Goal: Information Seeking & Learning: Learn about a topic

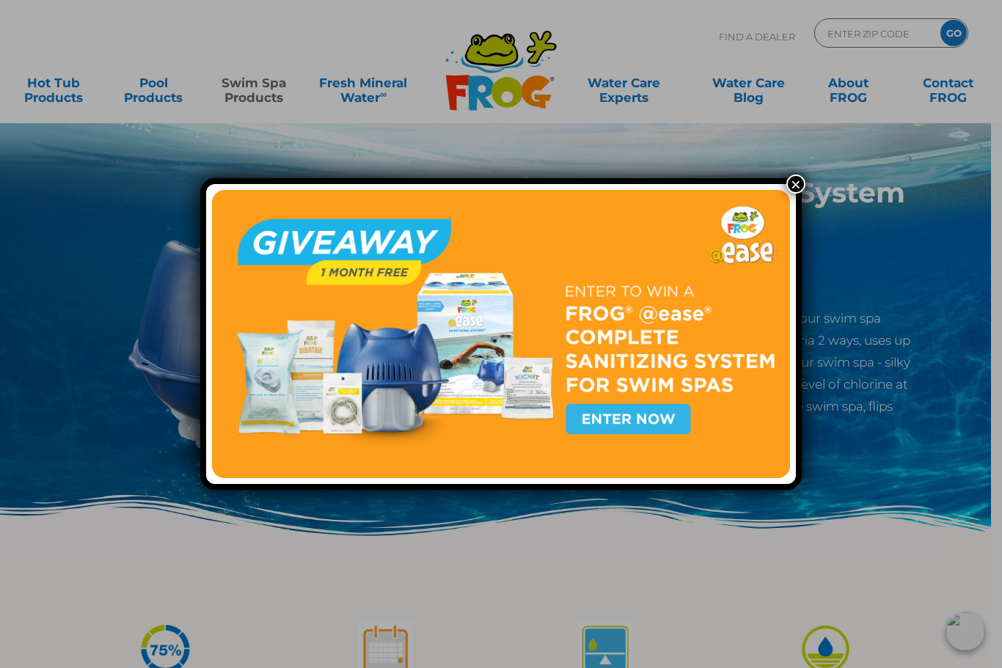
click at [634, 420] on img at bounding box center [501, 334] width 578 height 289
click at [651, 417] on img at bounding box center [501, 334] width 578 height 289
click at [801, 186] on button "×" at bounding box center [795, 184] width 19 height 19
click at [656, 416] on img at bounding box center [501, 334] width 578 height 289
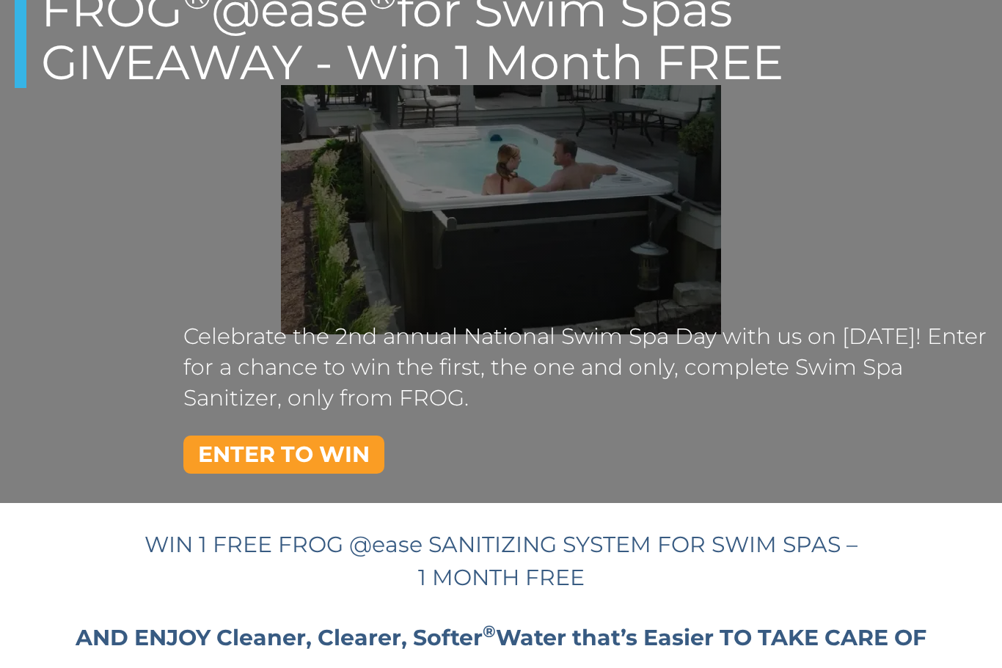
scroll to position [131, 0]
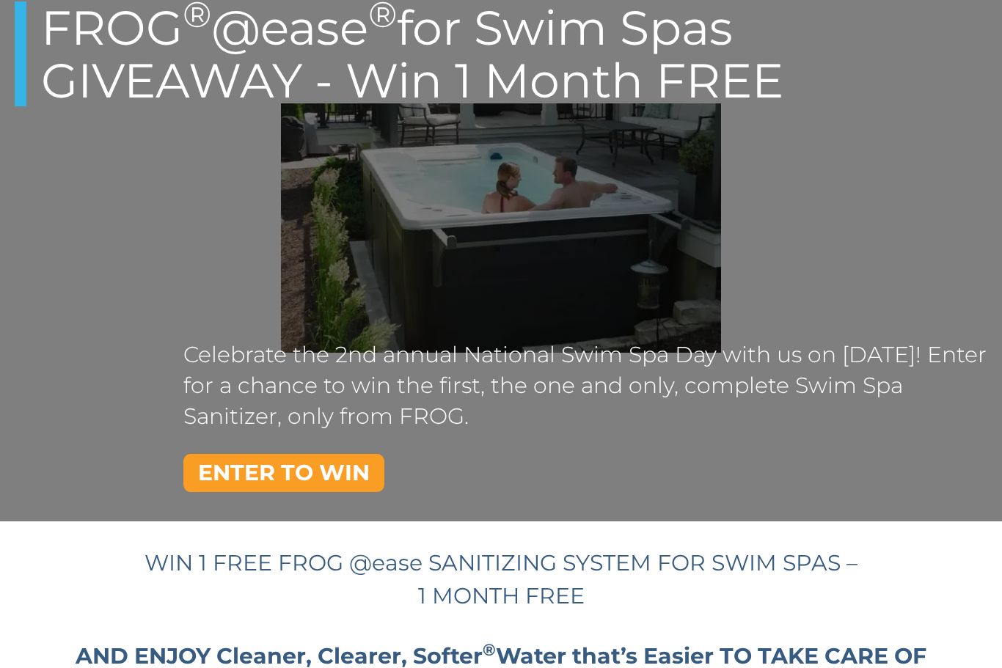
click at [336, 474] on link "ENTER TO WIN" at bounding box center [283, 473] width 201 height 38
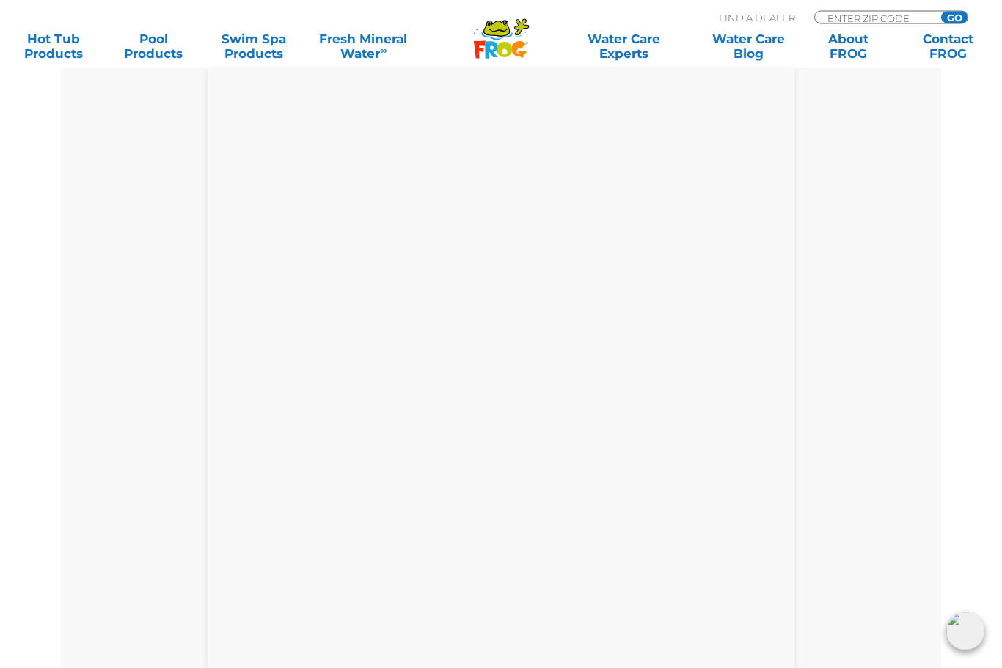
scroll to position [635, 0]
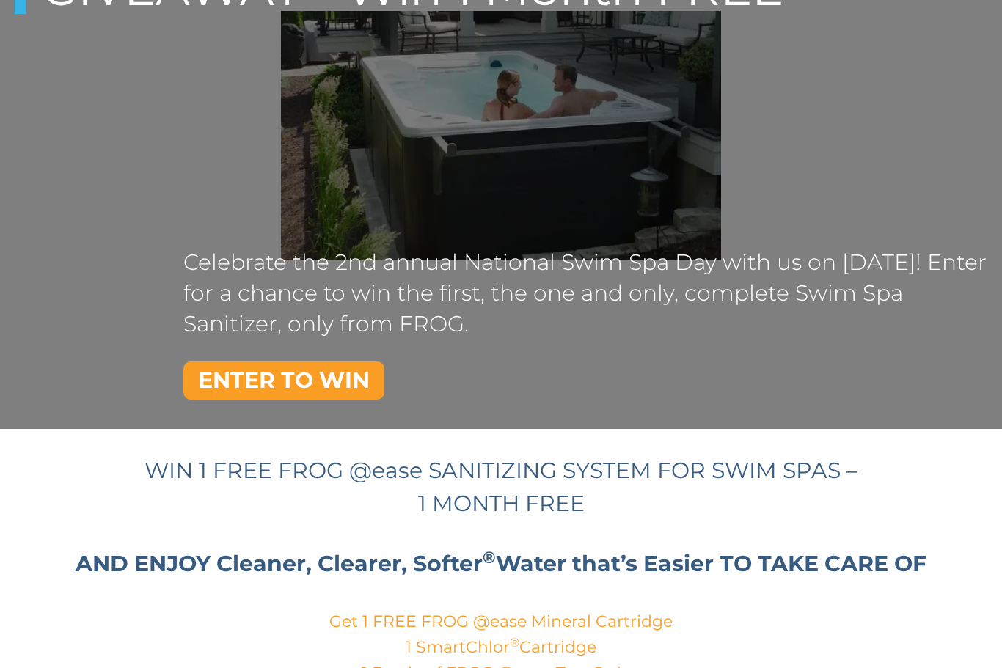
scroll to position [224, 0]
click at [353, 378] on link "ENTER TO WIN" at bounding box center [283, 381] width 201 height 38
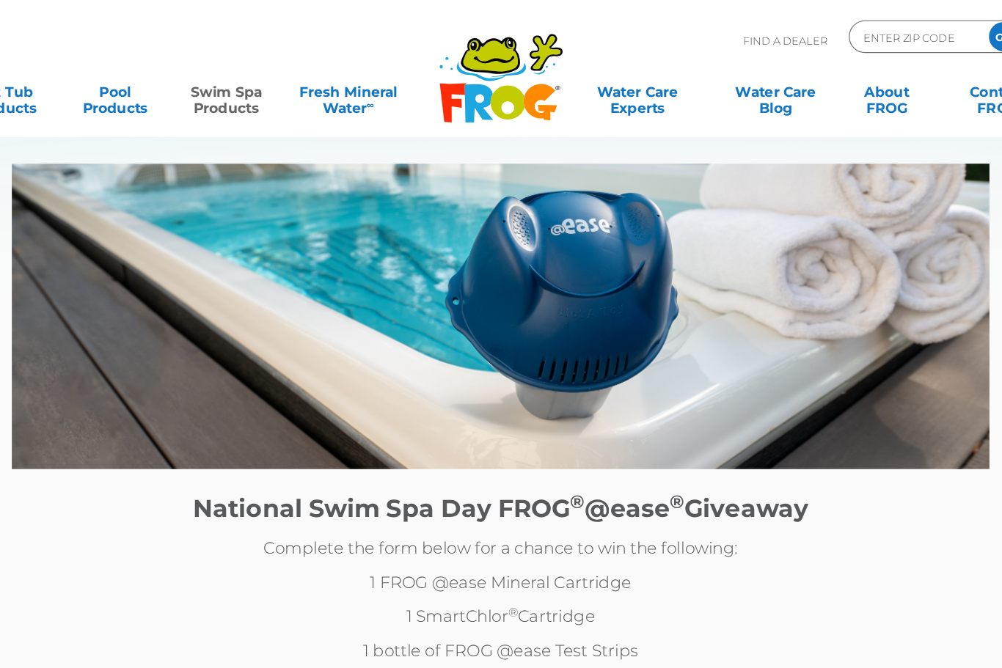
click at [219, 98] on link "Swim Spa Products" at bounding box center [254, 82] width 78 height 29
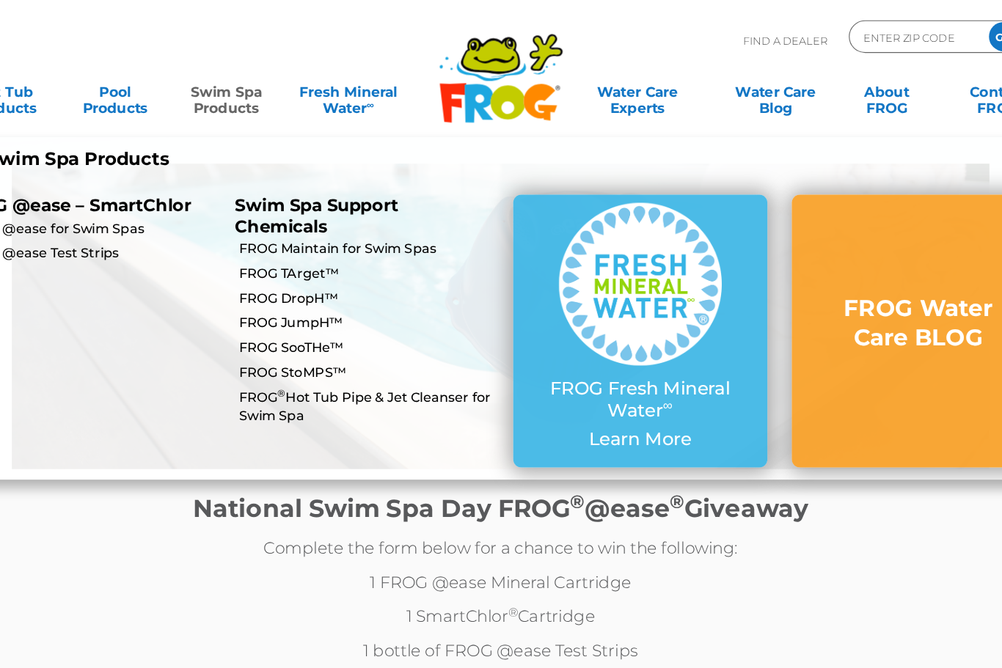
click at [388, 224] on link "FROG Maintain for Swim Spas" at bounding box center [383, 224] width 236 height 16
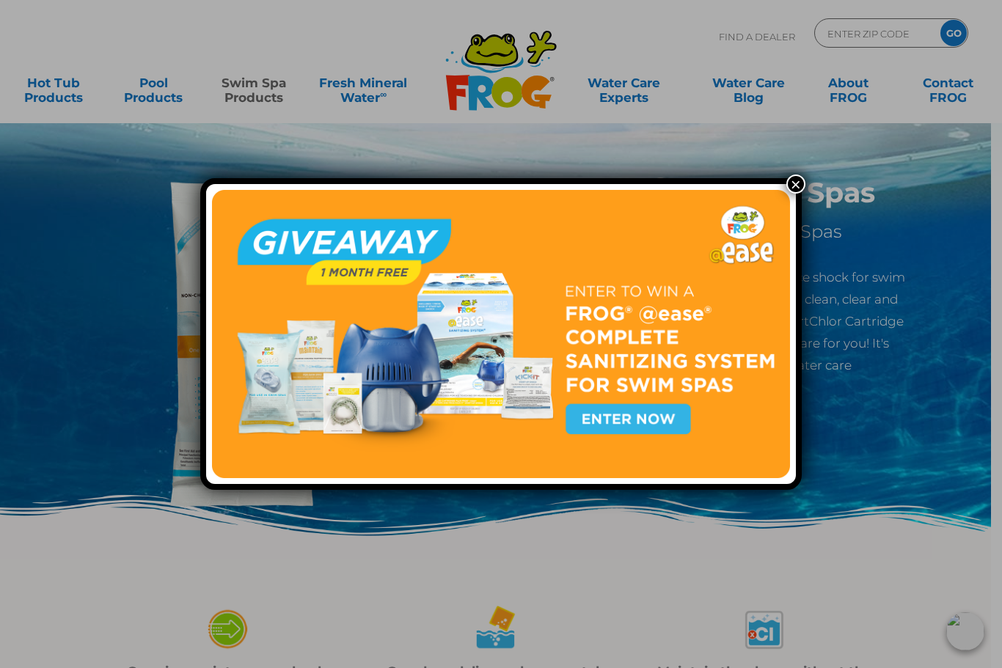
click at [664, 425] on img at bounding box center [501, 334] width 578 height 289
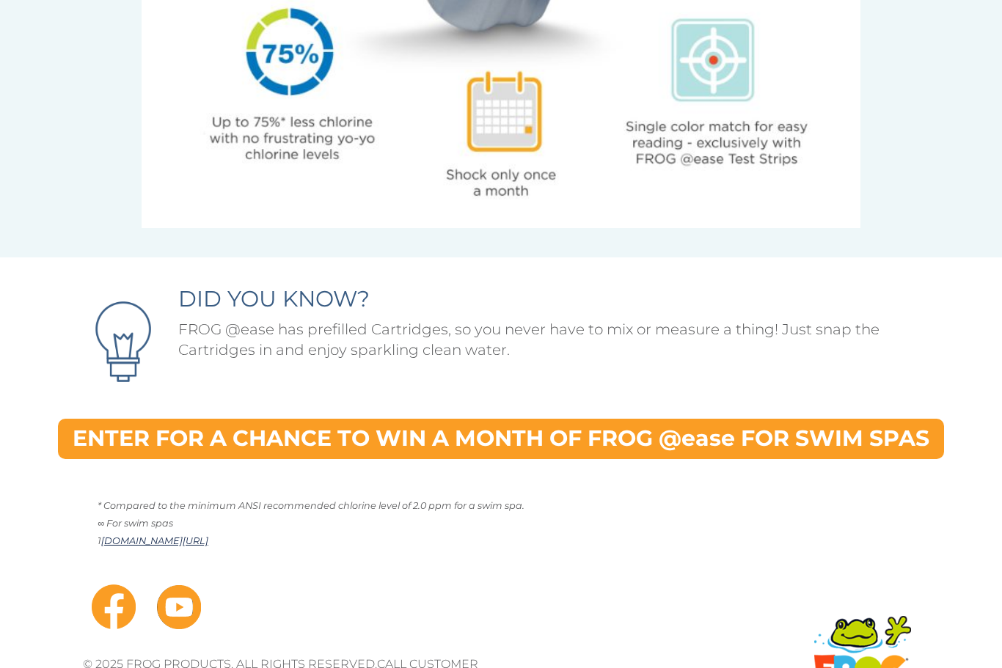
scroll to position [3916, 0]
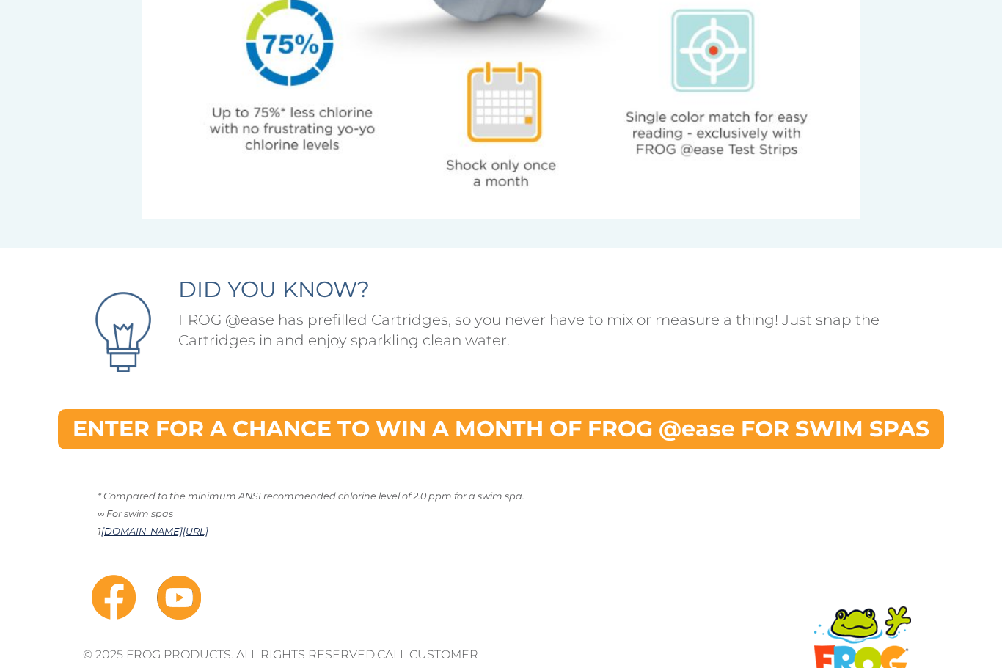
click at [764, 425] on link "ENTER FOR A CHANCE TO WIN A MONTH OF FROG @ease FOR SWIM SPAS" at bounding box center [501, 430] width 886 height 40
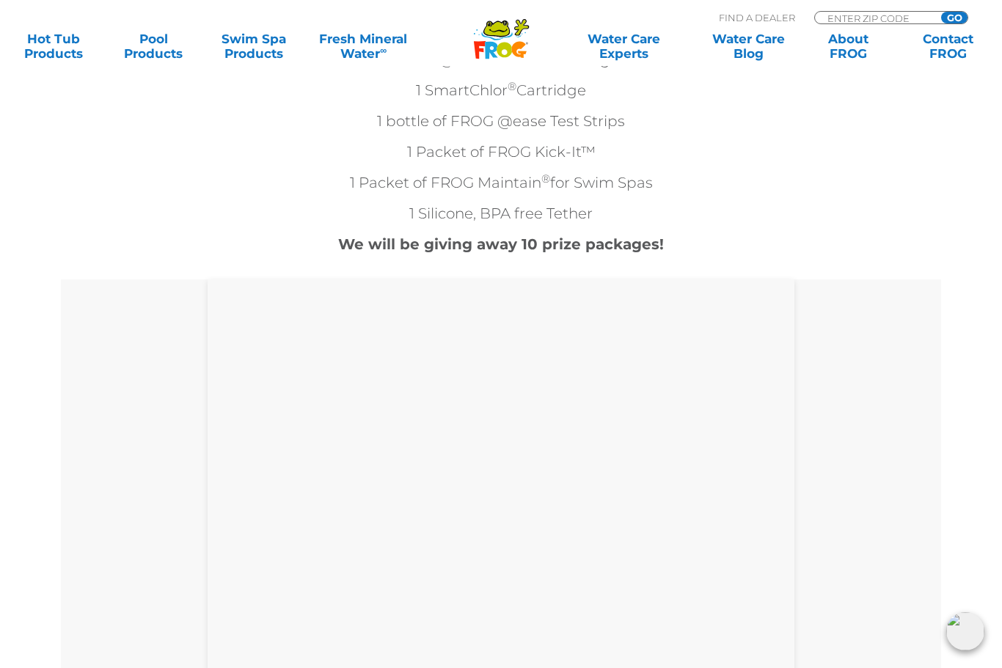
scroll to position [477, 0]
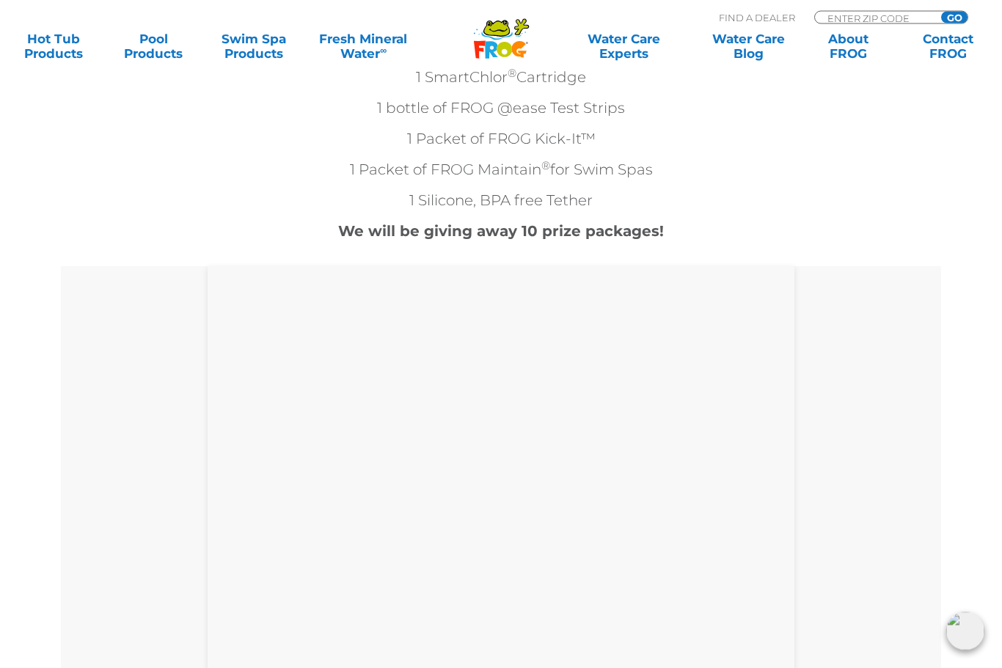
click at [648, 234] on strong "We will be giving away 10 prize packages!" at bounding box center [501, 232] width 326 height 18
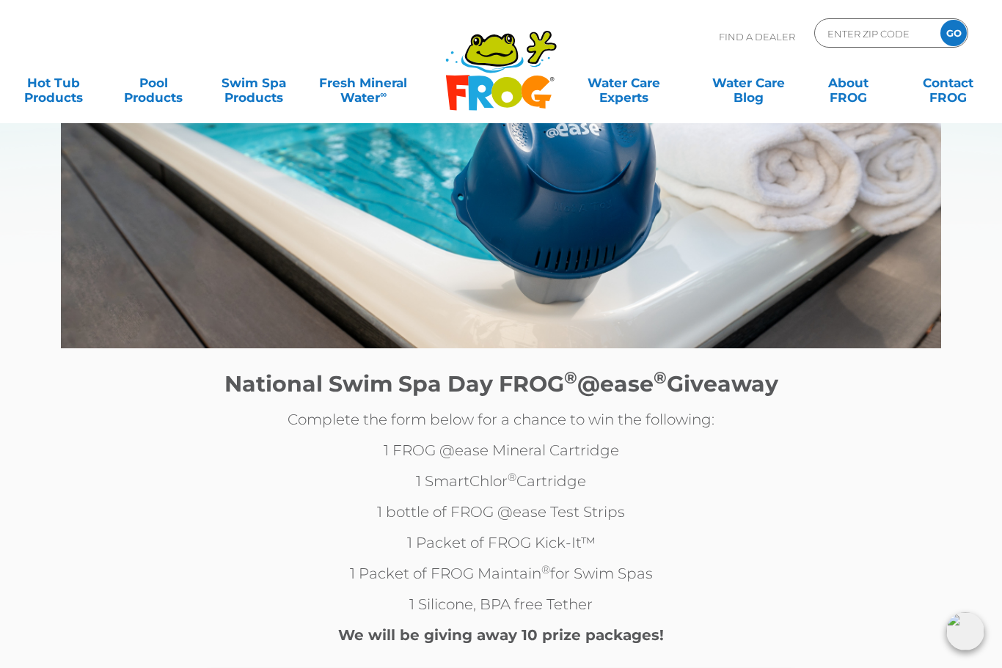
scroll to position [73, 0]
click at [249, 92] on link "Swim Spa Products" at bounding box center [254, 82] width 78 height 29
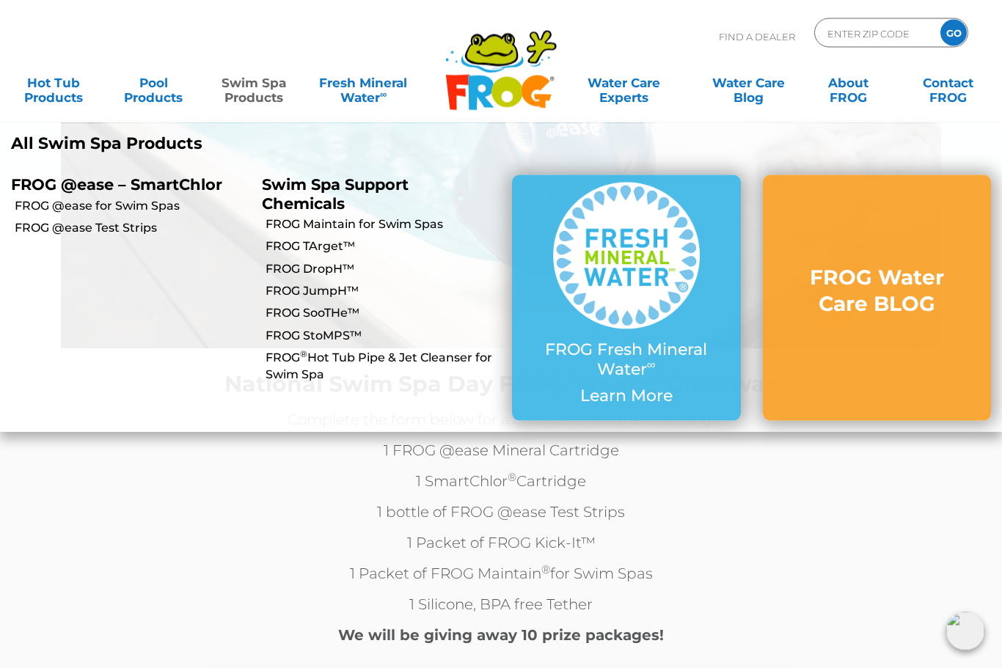
scroll to position [74, 0]
click at [413, 230] on link "FROG Maintain for Swim Spas" at bounding box center [383, 224] width 236 height 16
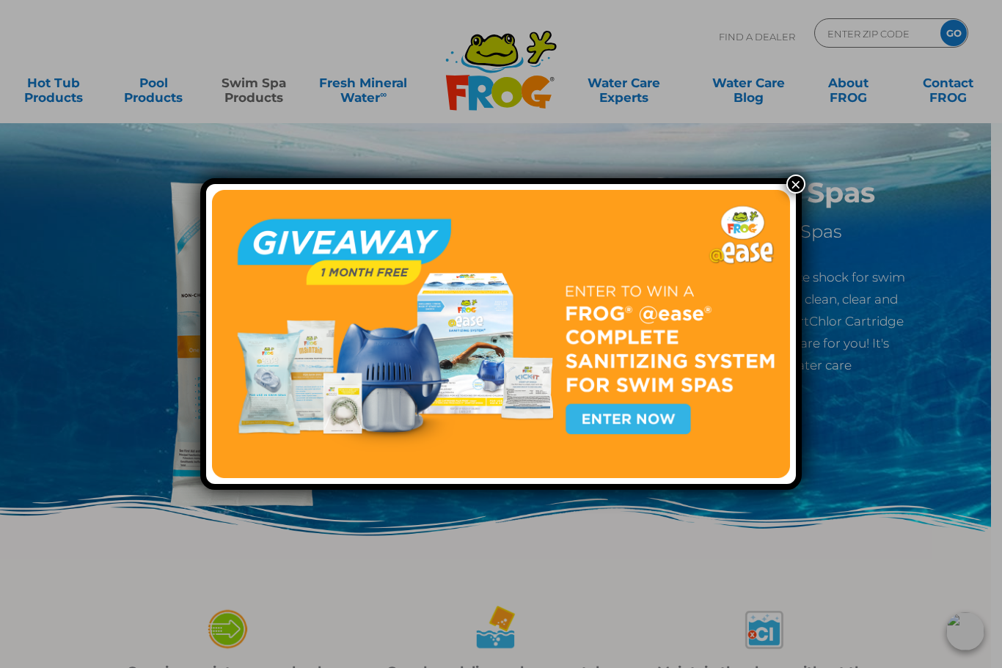
click at [879, 428] on div "×" at bounding box center [501, 334] width 1002 height 668
click at [796, 187] on button "×" at bounding box center [795, 184] width 19 height 19
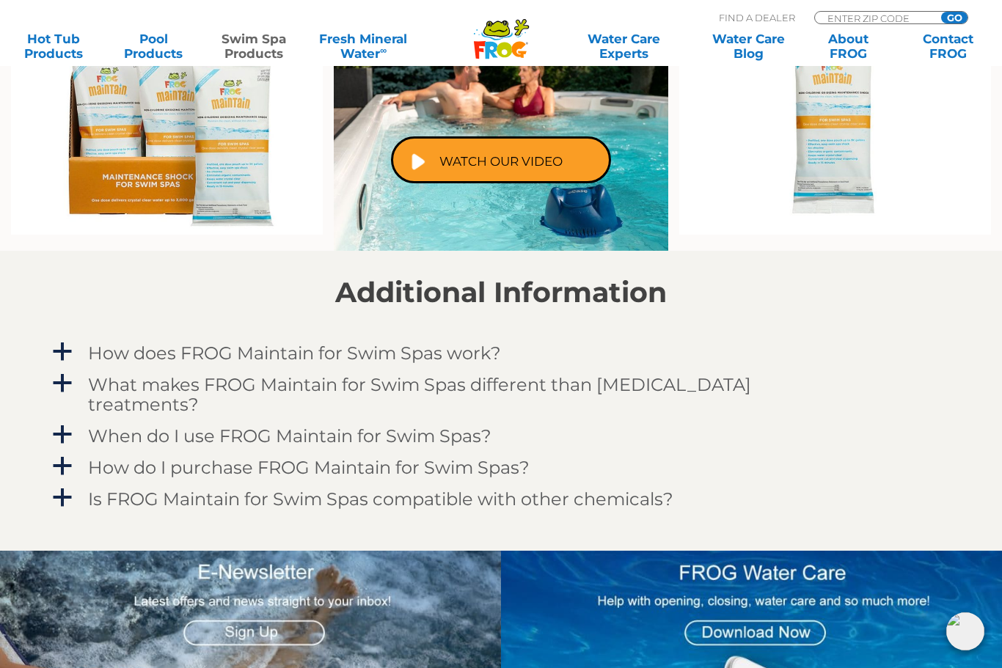
scroll to position [1052, 0]
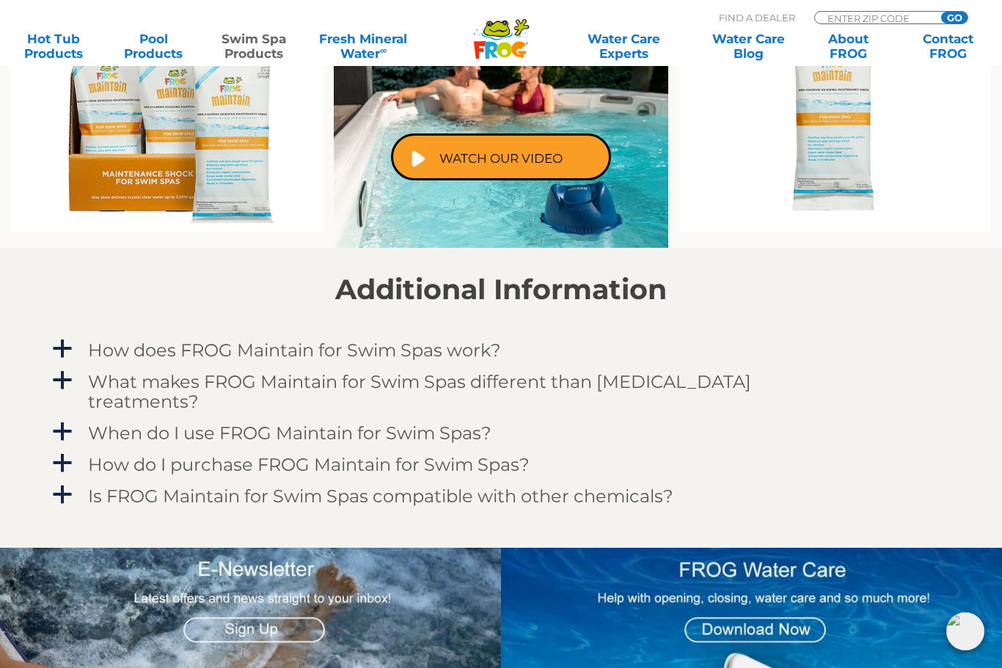
click at [67, 348] on span "a" at bounding box center [62, 349] width 22 height 22
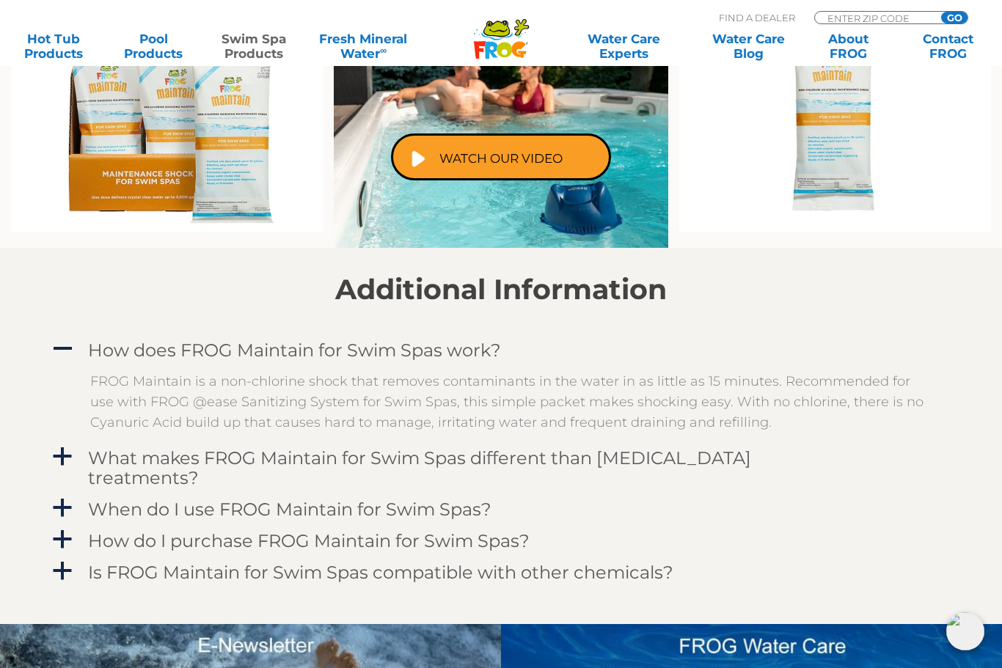
click at [74, 527] on link "a How do I purchase FROG Maintain for Swim Spas?" at bounding box center [501, 540] width 902 height 27
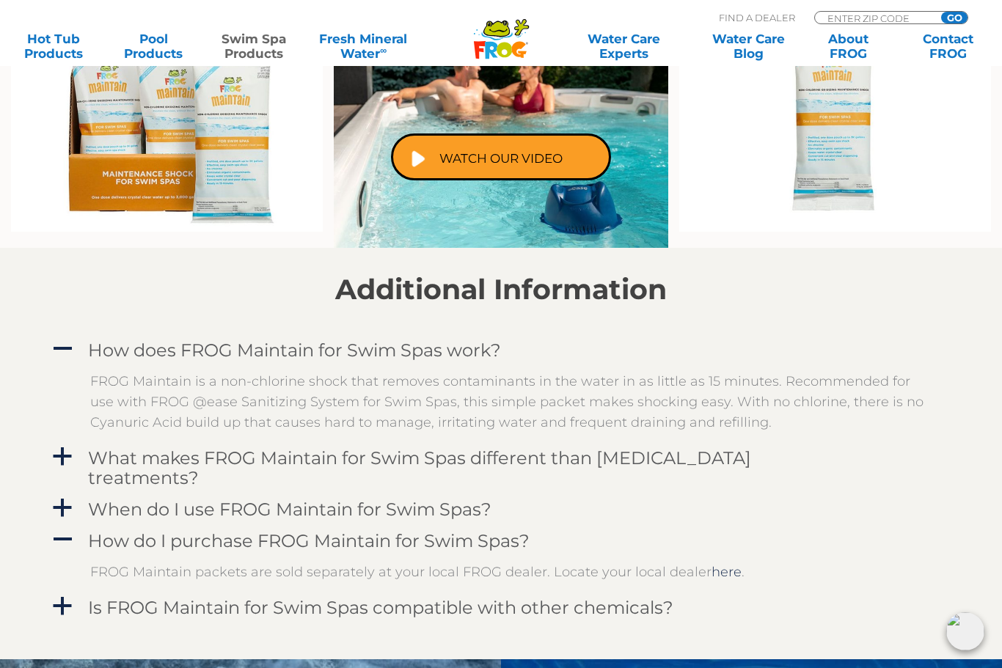
click at [717, 564] on link "here" at bounding box center [726, 572] width 30 height 16
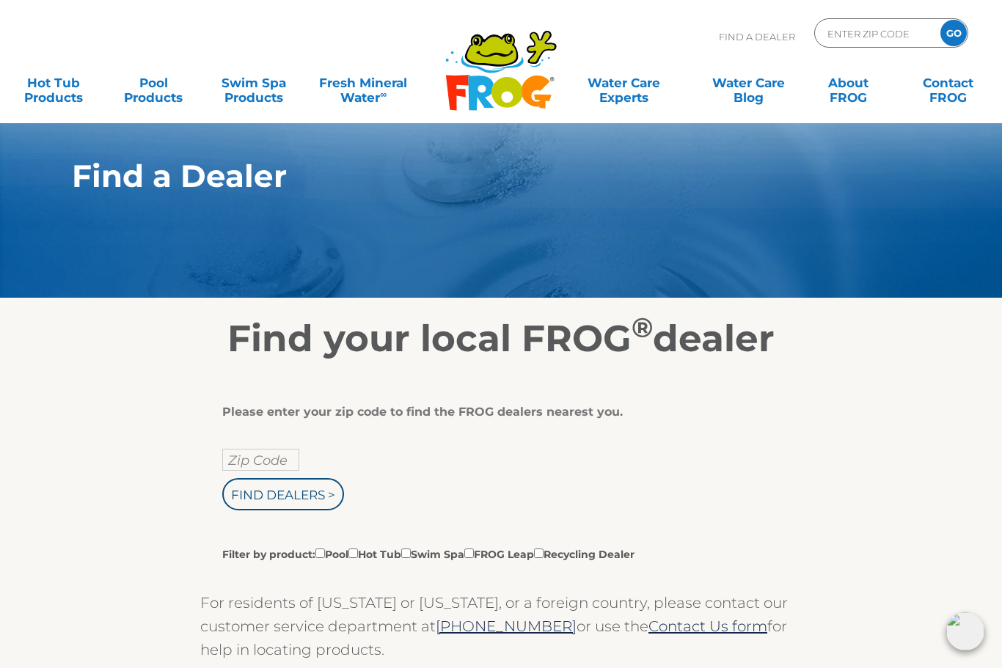
click at [267, 459] on input "Zip Code" at bounding box center [260, 460] width 77 height 22
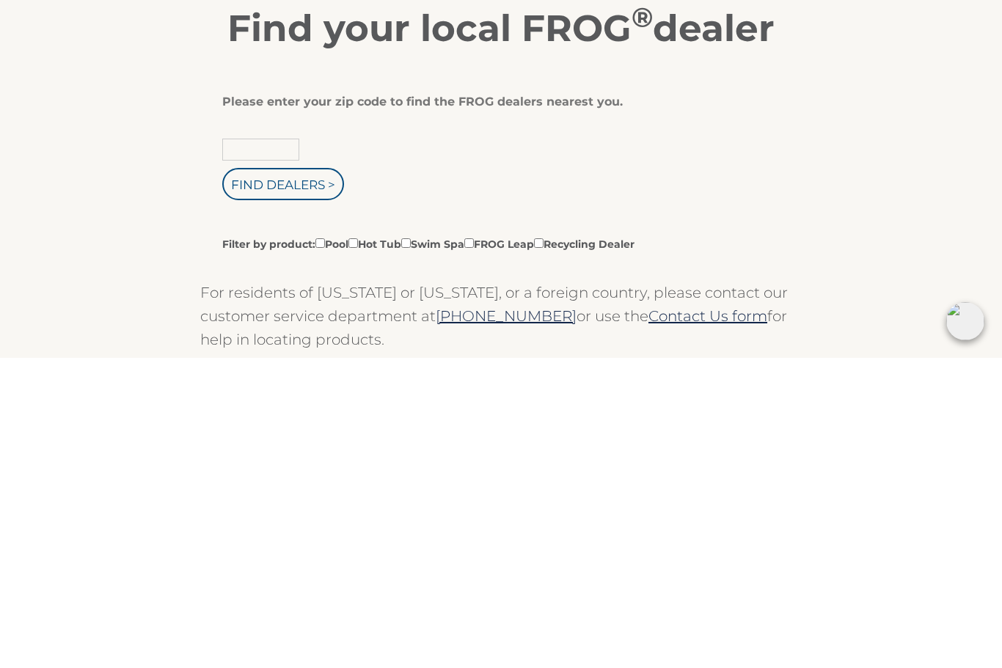
type input "3"
type input "30506"
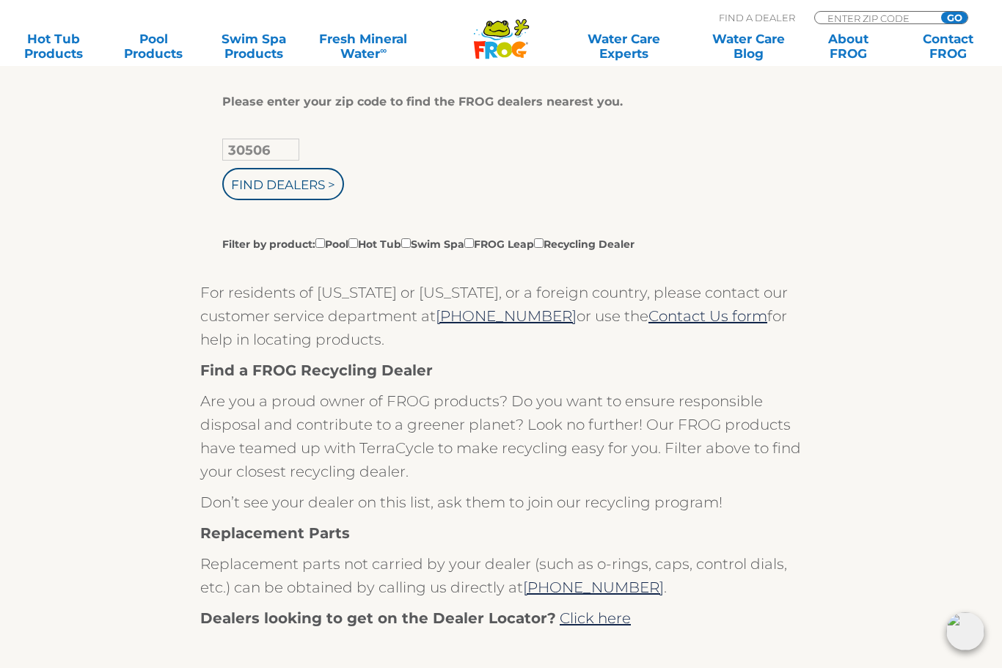
click at [411, 248] on input "Filter by product: Pool Hot Tub Swim Spa FROG Leap Recycling Dealer" at bounding box center [406, 243] width 10 height 10
checkbox input "true"
click at [329, 191] on input "Find Dealers >" at bounding box center [283, 184] width 122 height 32
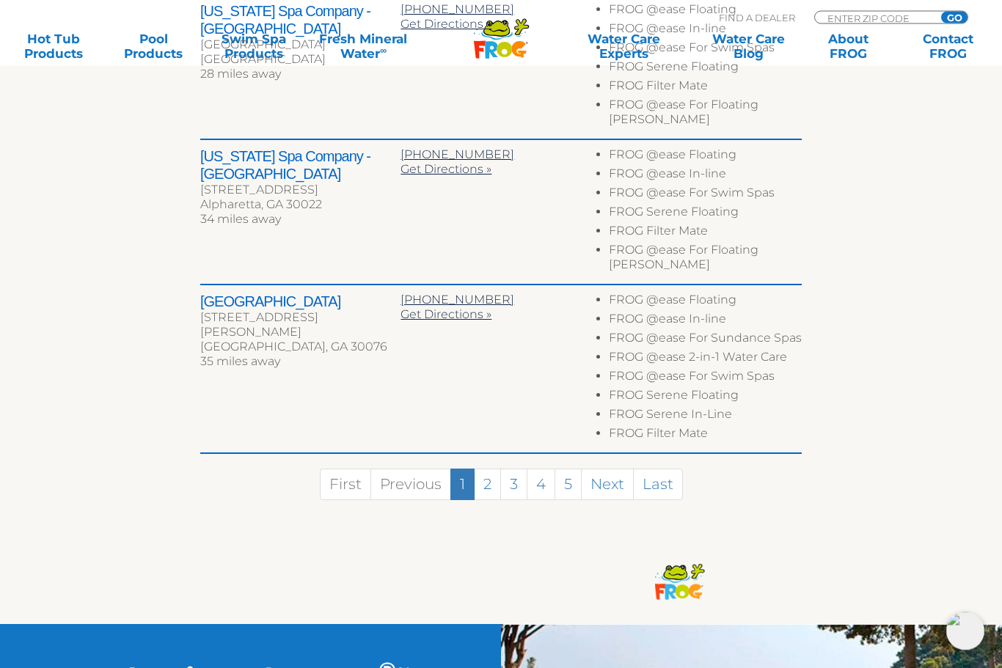
scroll to position [981, 0]
click at [474, 469] on link "1" at bounding box center [462, 485] width 24 height 32
click at [485, 468] on link "2" at bounding box center [487, 484] width 27 height 32
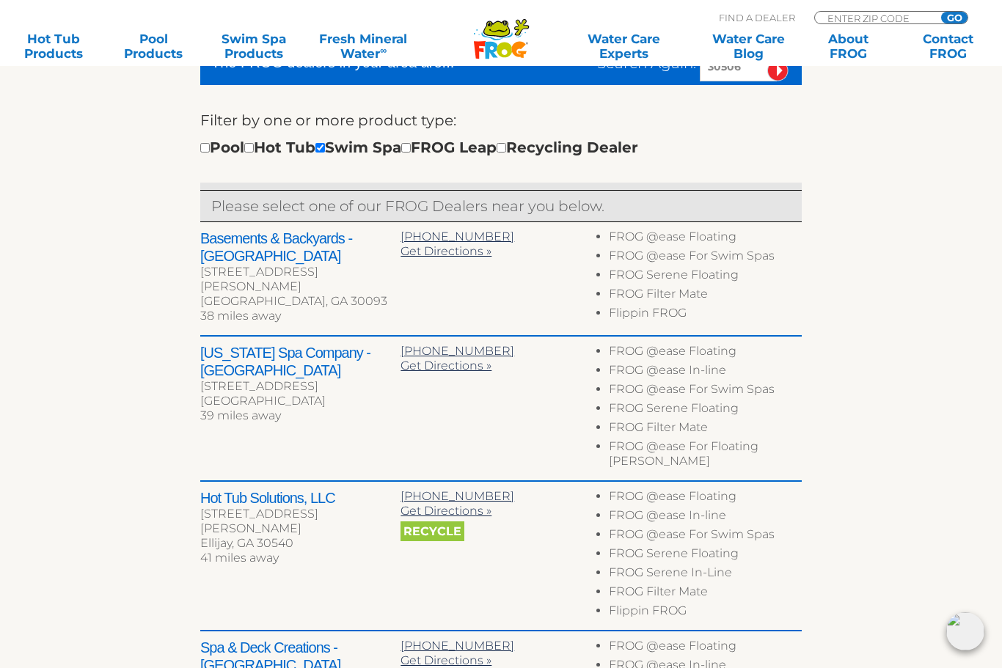
scroll to position [473, 0]
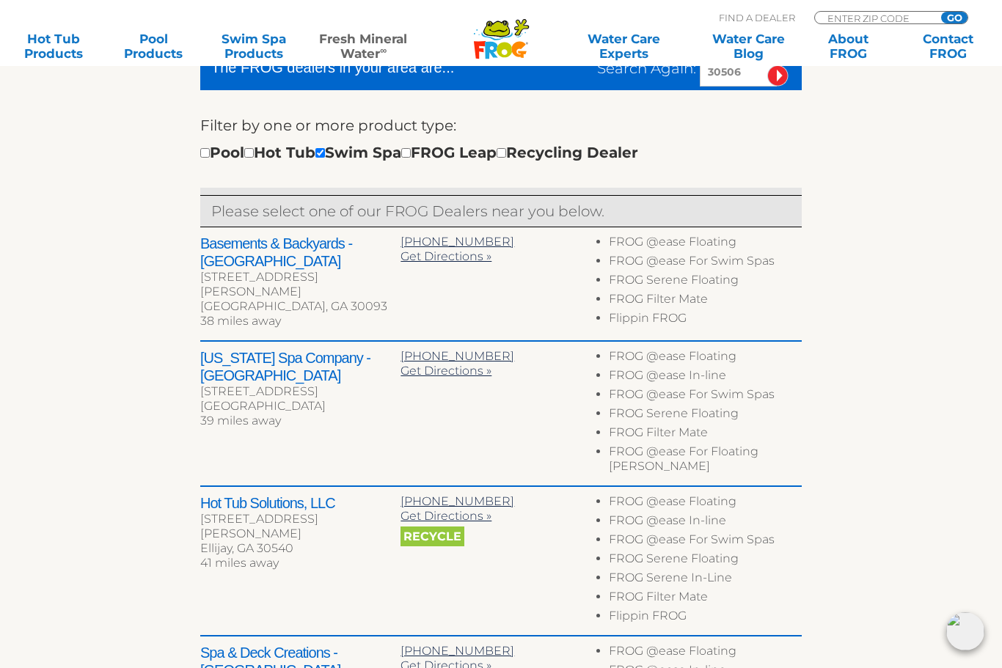
click at [383, 45] on sup "∞" at bounding box center [383, 50] width 7 height 11
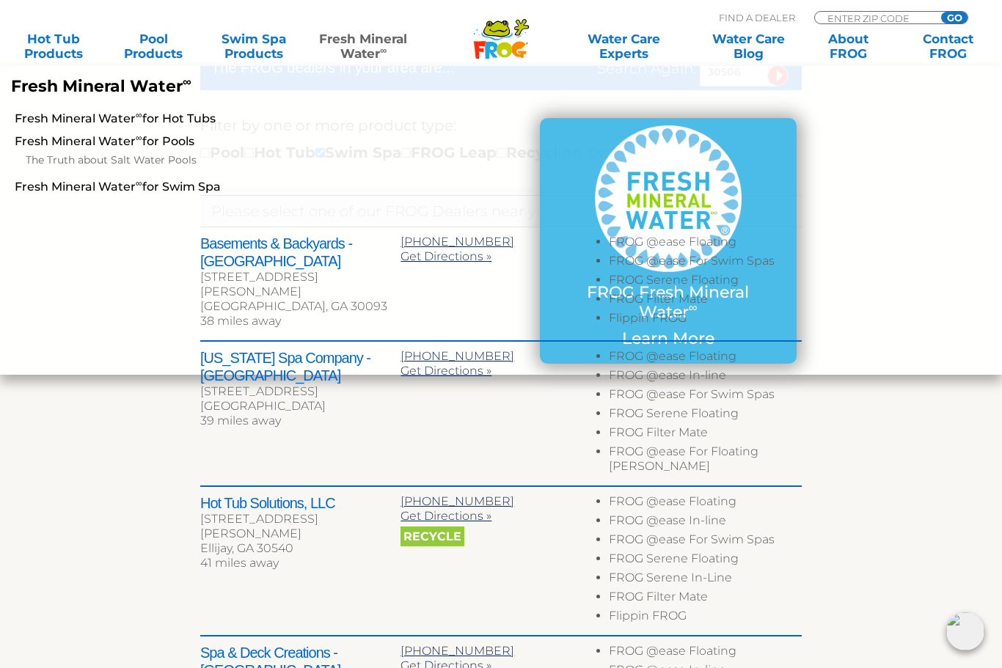
click at [81, 190] on link "Fresh Mineral Water ∞ for Swim Spa" at bounding box center [174, 187] width 319 height 16
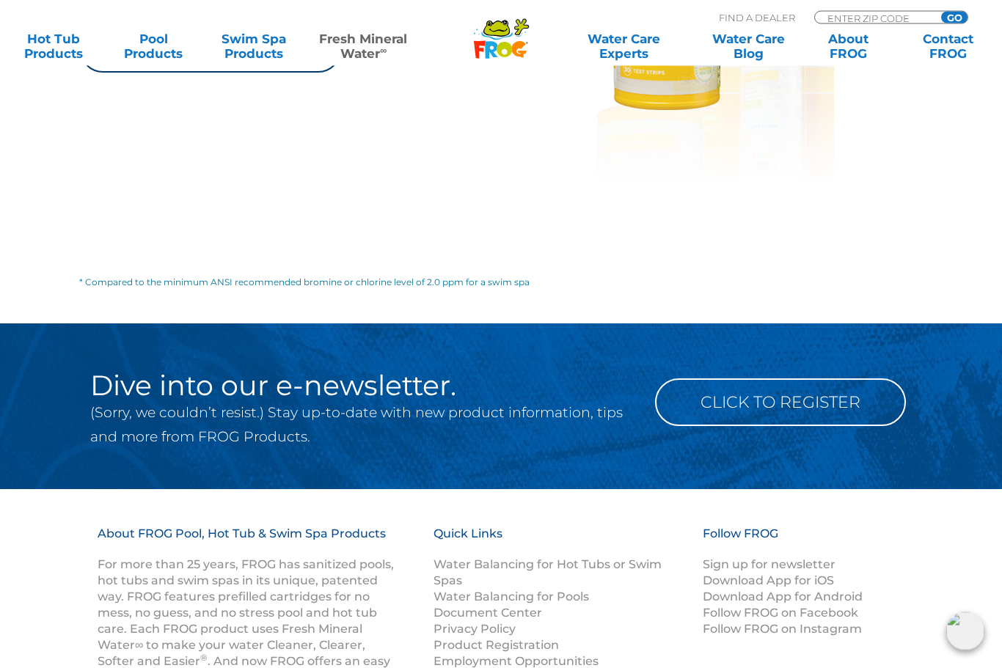
scroll to position [2579, 0]
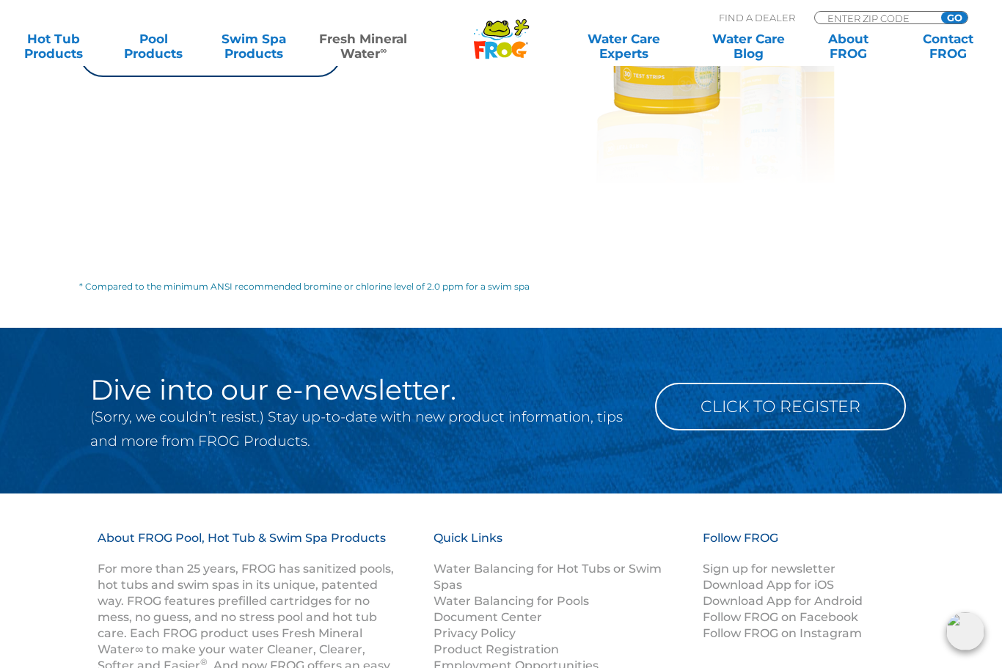
click at [820, 431] on link "Click to Register" at bounding box center [780, 407] width 251 height 48
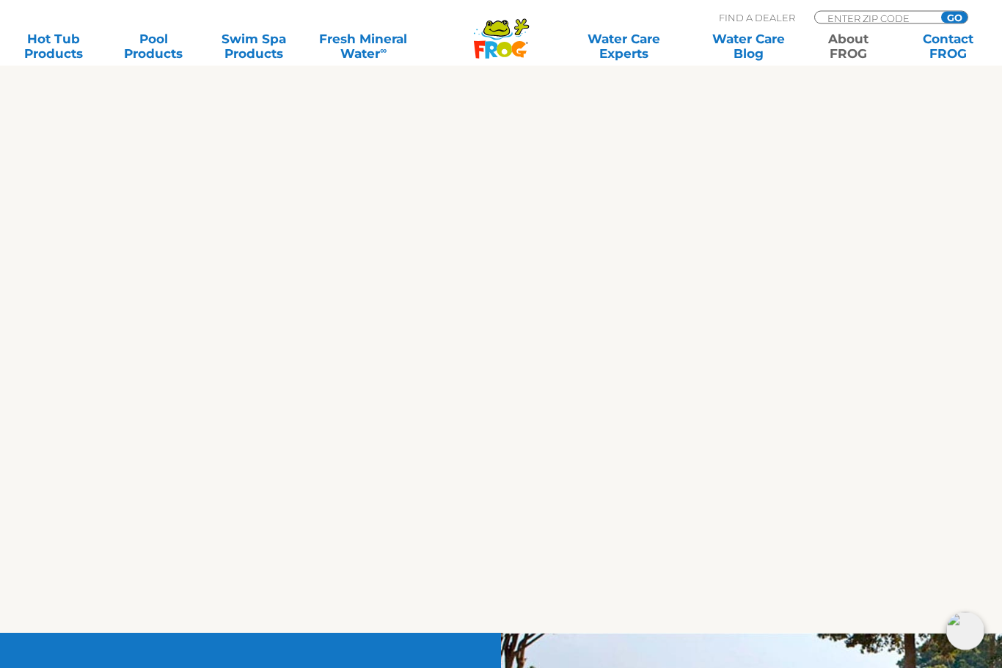
scroll to position [889, 0]
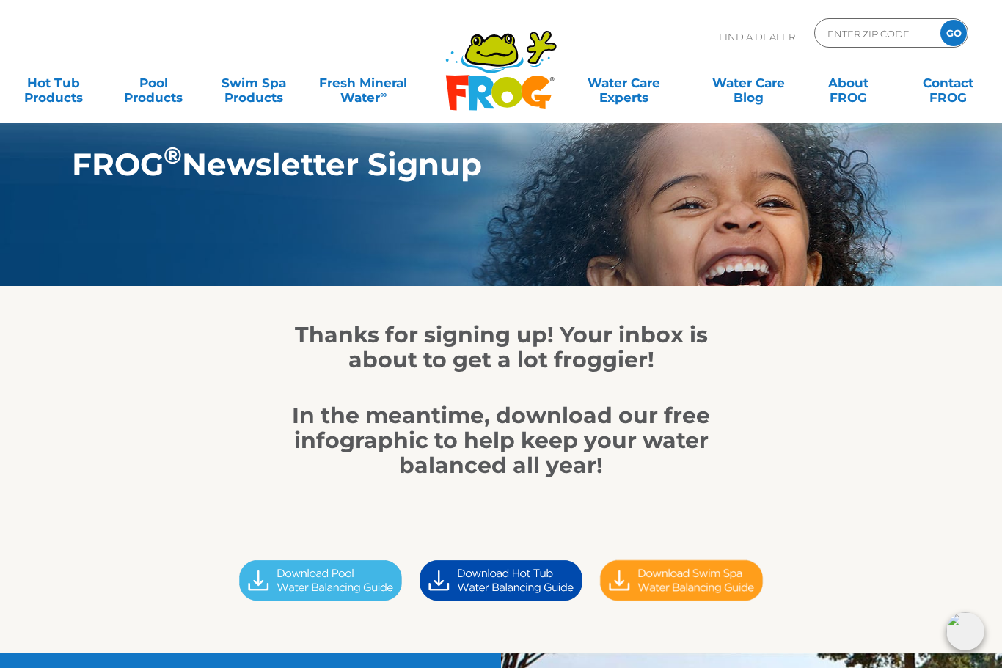
click at [713, 582] on img at bounding box center [681, 580] width 180 height 51
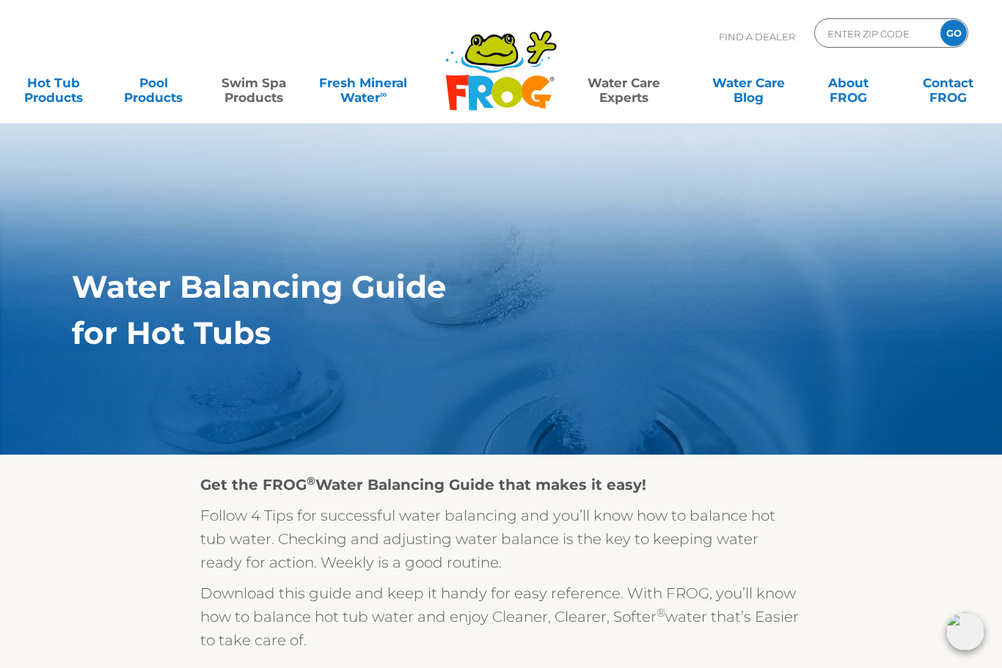
click at [243, 95] on link "Swim Spa Products" at bounding box center [254, 82] width 78 height 29
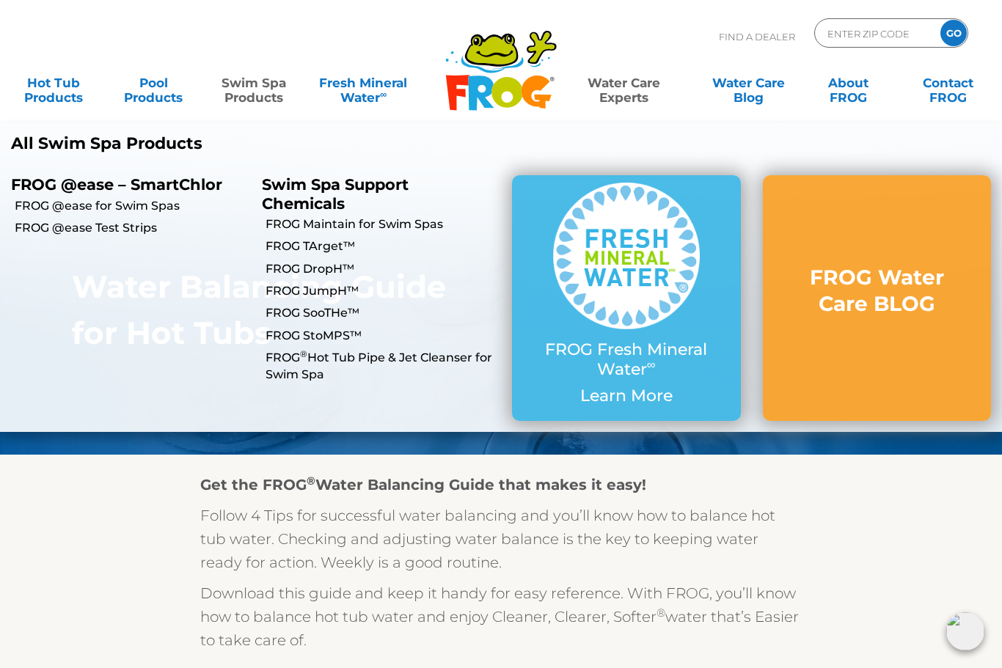
click at [343, 314] on link "FROG SooTHe™" at bounding box center [383, 313] width 236 height 16
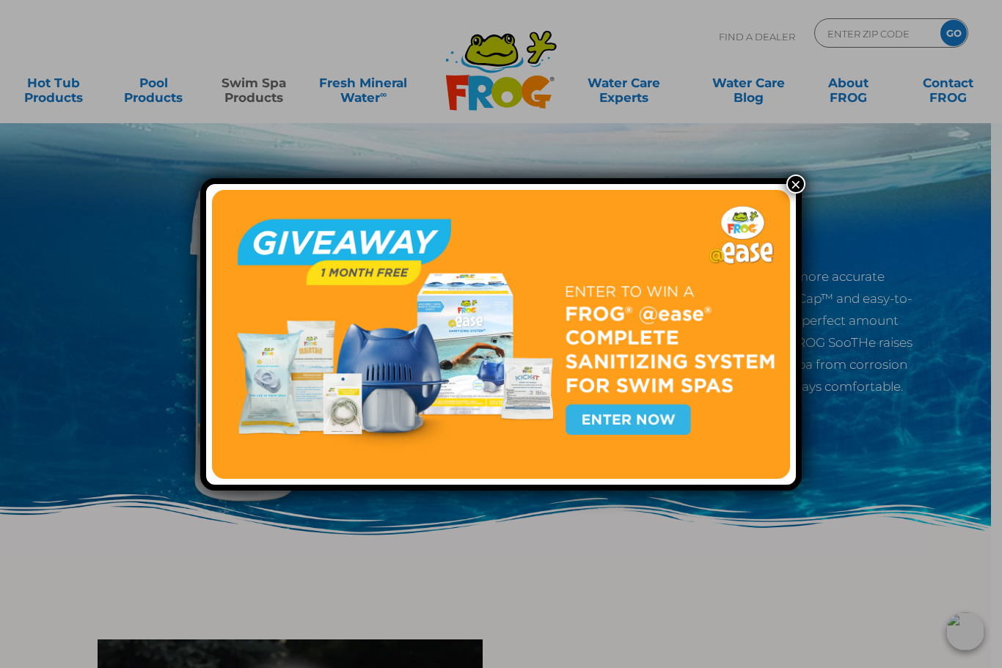
scroll to position [25, 0]
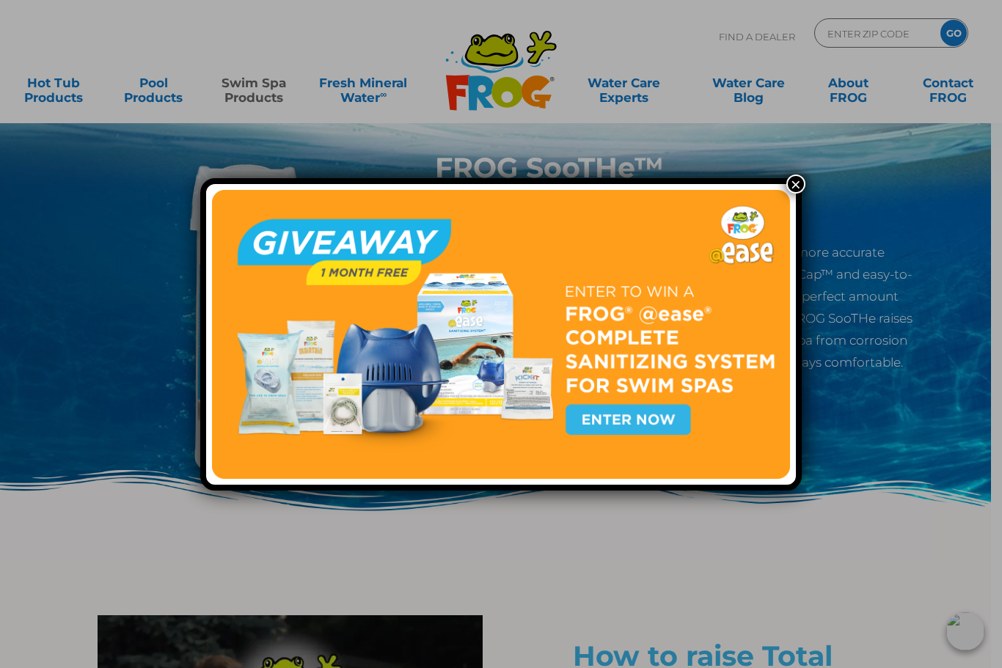
click at [639, 422] on img at bounding box center [501, 334] width 578 height 289
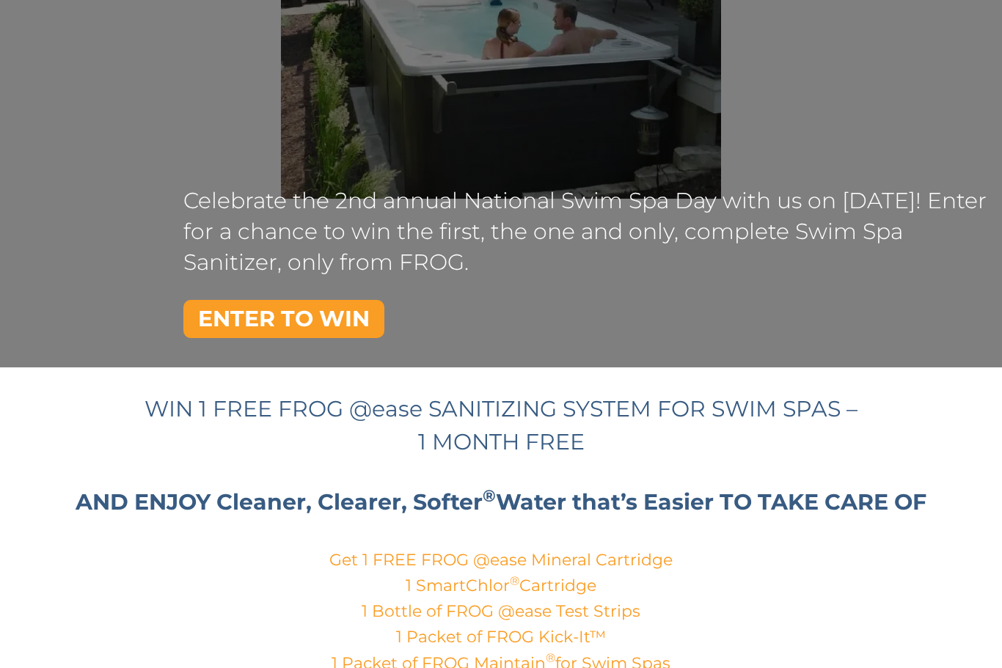
scroll to position [285, 0]
click at [351, 325] on link "ENTER TO WIN" at bounding box center [283, 319] width 201 height 38
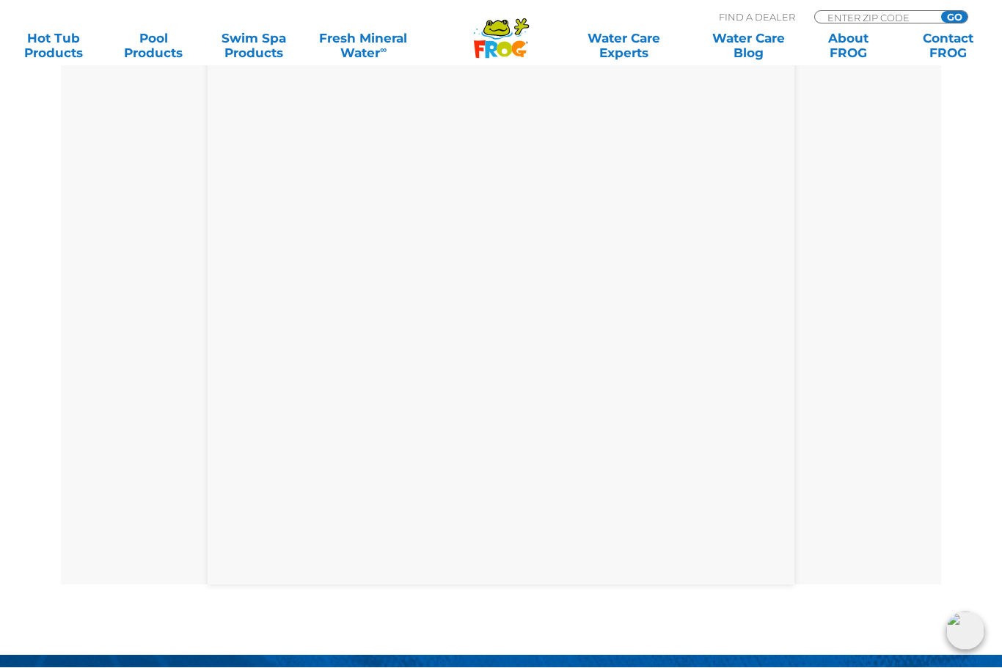
scroll to position [761, 0]
